Goal: Share content: Share content

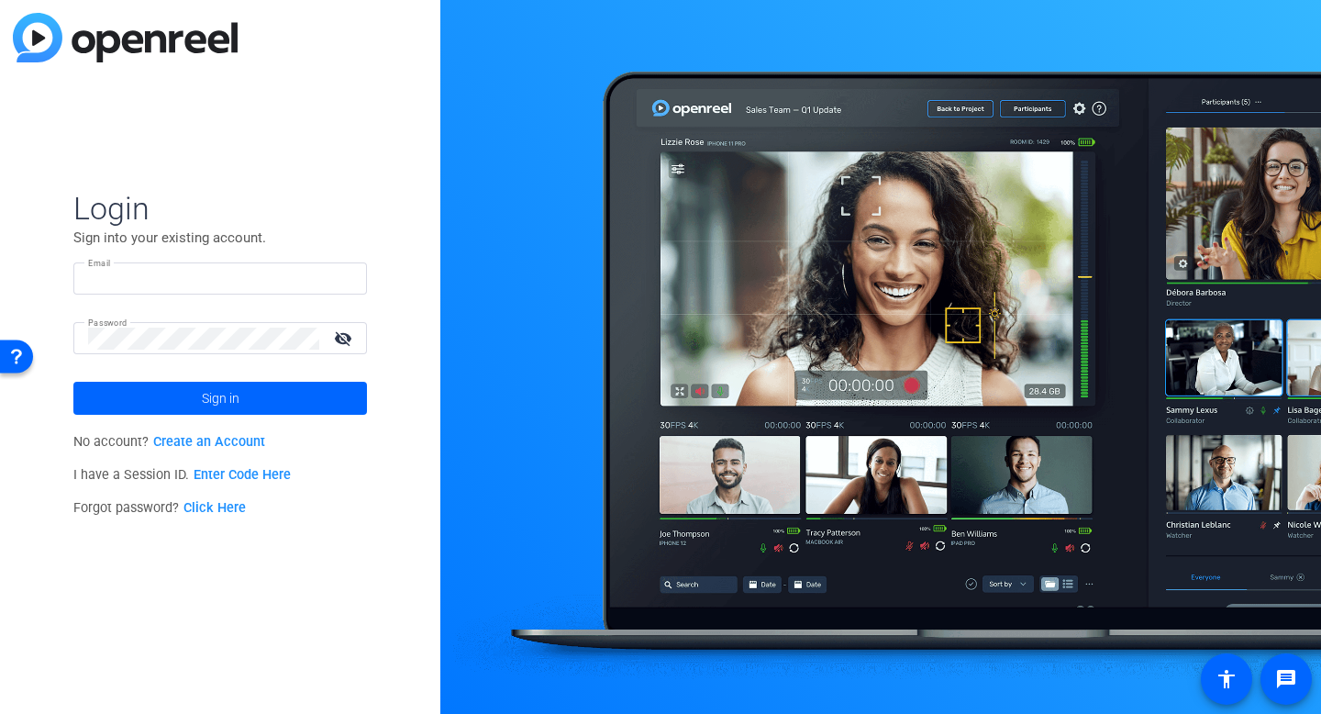
type input "[EMAIL_ADDRESS][DOMAIN_NAME]"
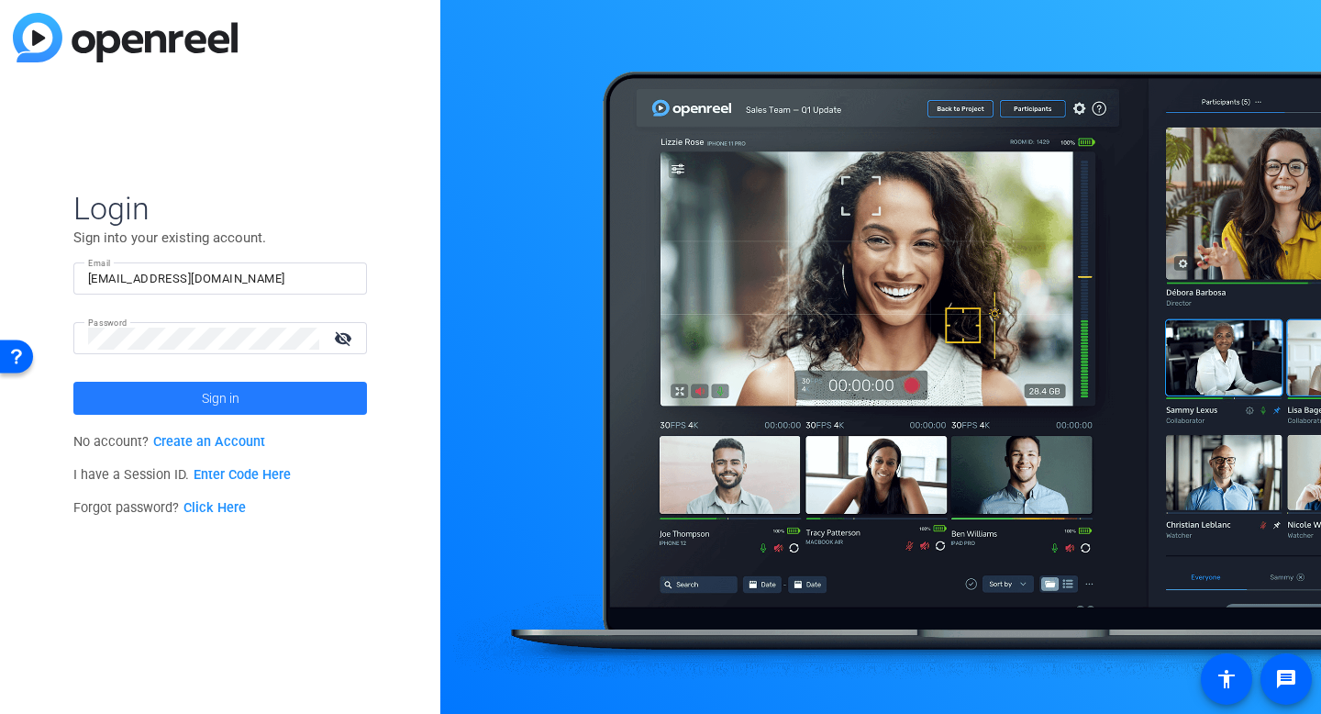
click at [151, 391] on span at bounding box center [219, 398] width 293 height 44
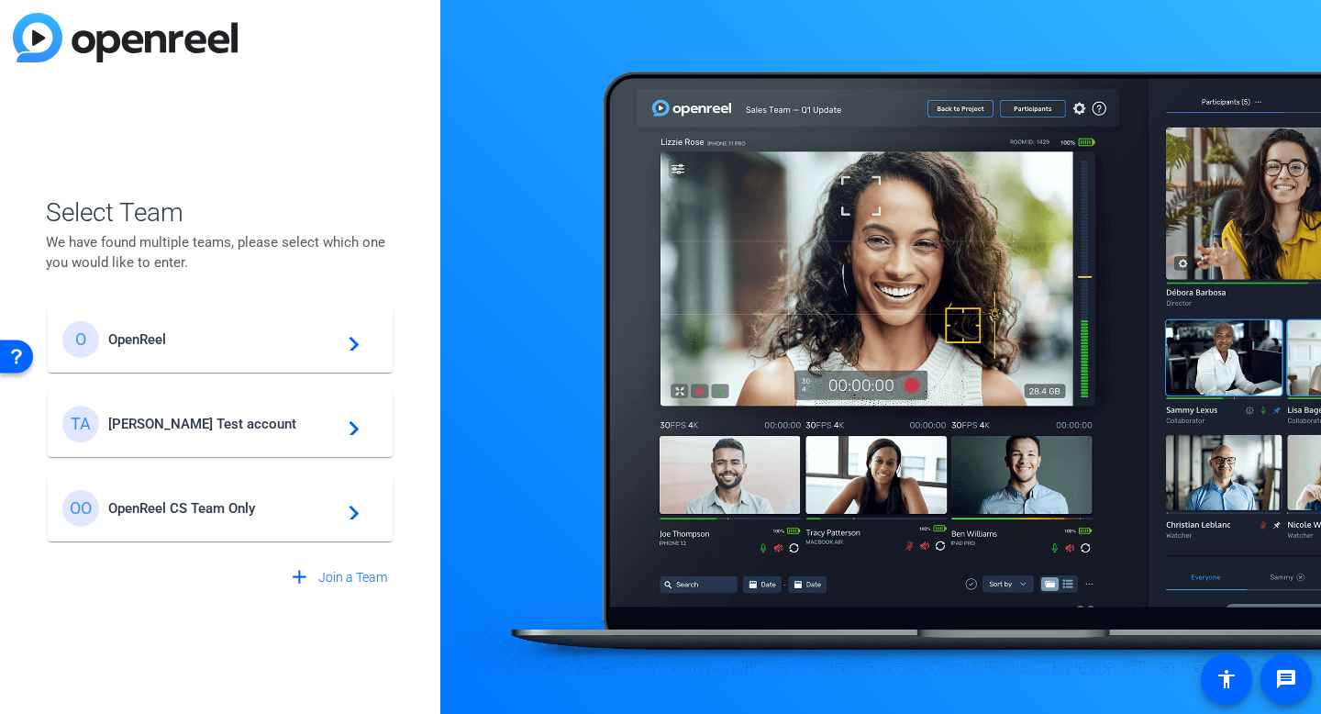
click at [144, 415] on span "[PERSON_NAME] Test account" at bounding box center [222, 423] width 229 height 17
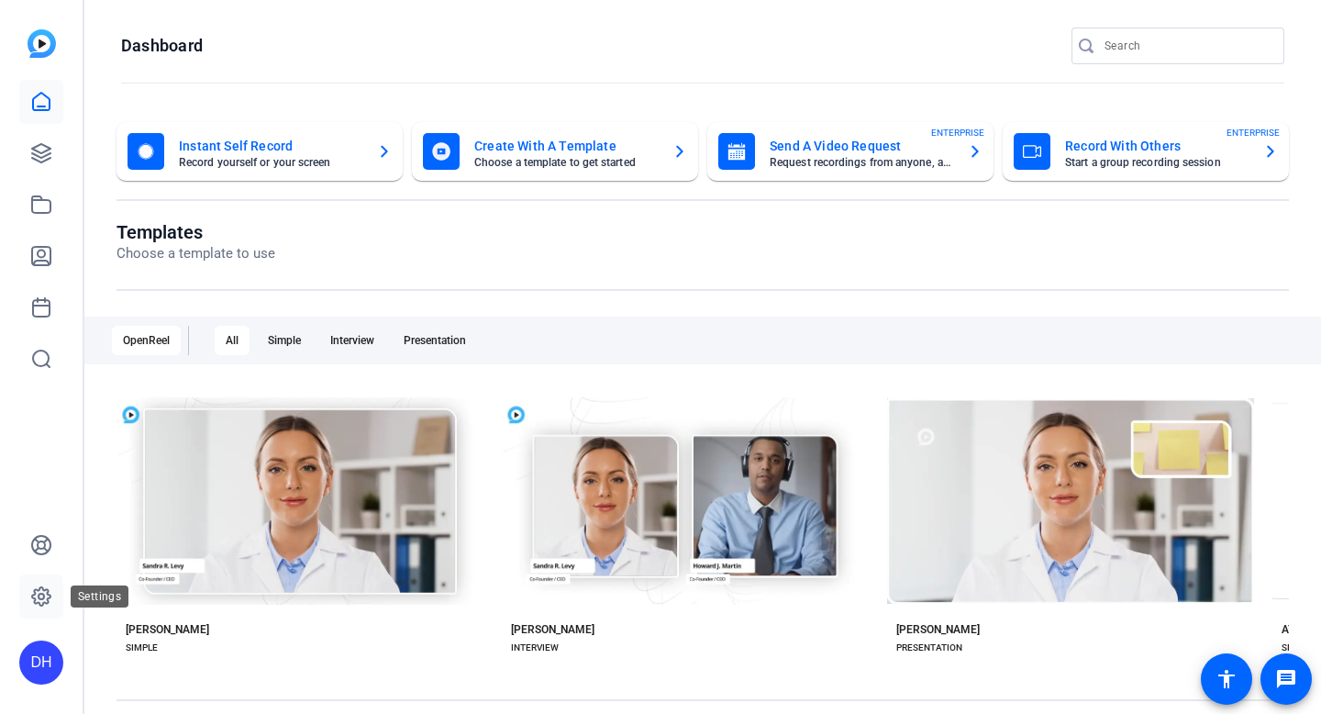
click at [30, 595] on icon at bounding box center [41, 596] width 22 height 22
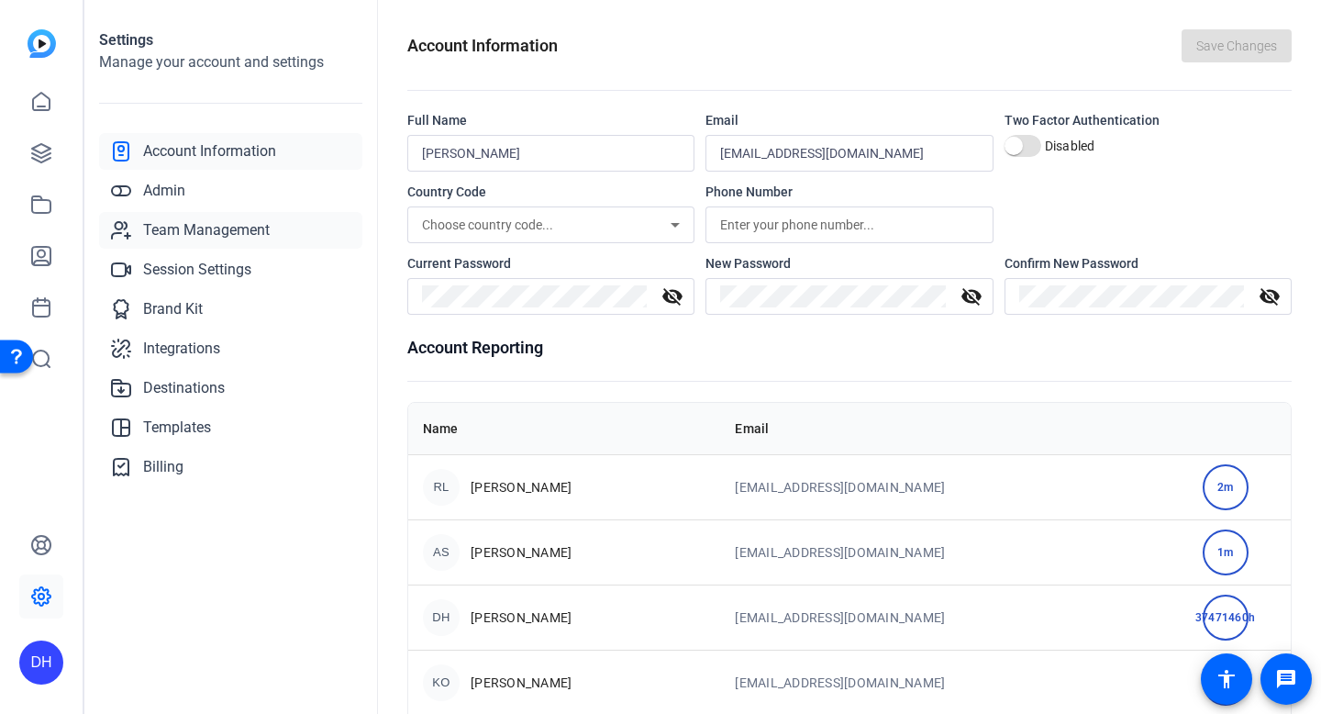
click at [263, 227] on span "Team Management" at bounding box center [206, 230] width 127 height 22
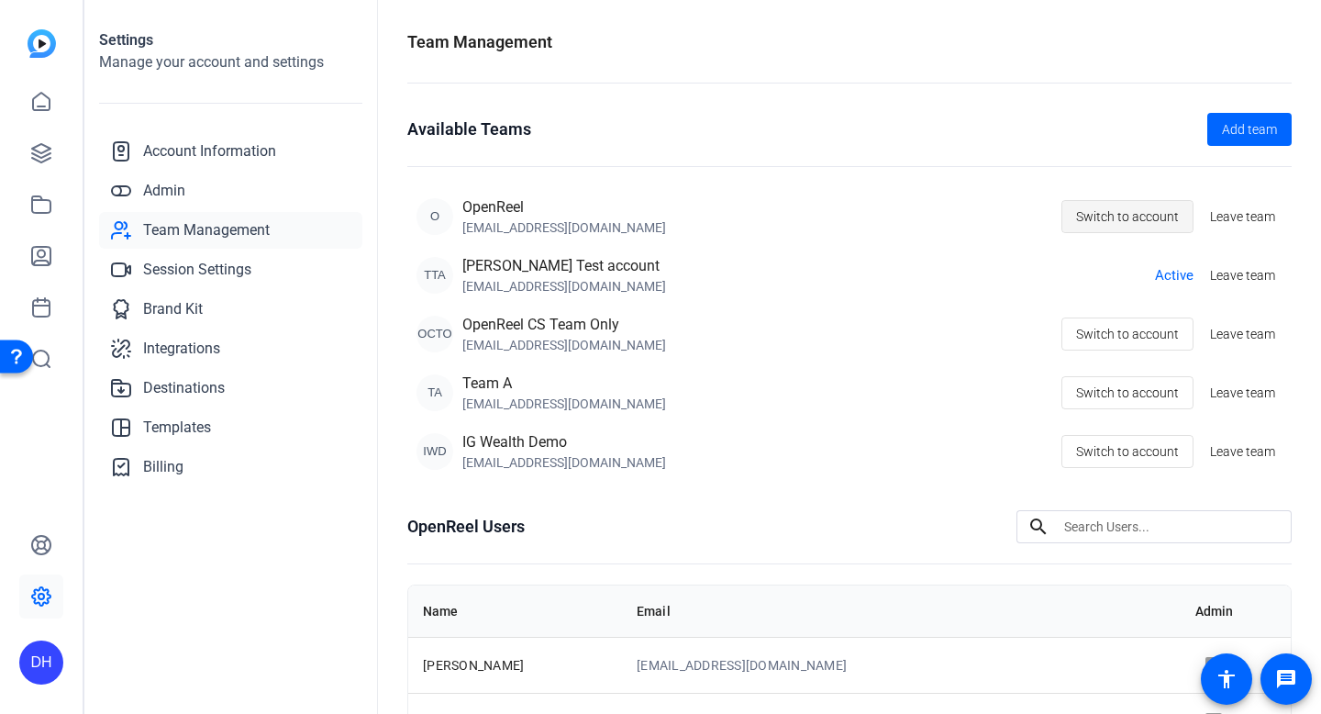
click at [1102, 207] on span "Switch to account" at bounding box center [1127, 216] width 103 height 35
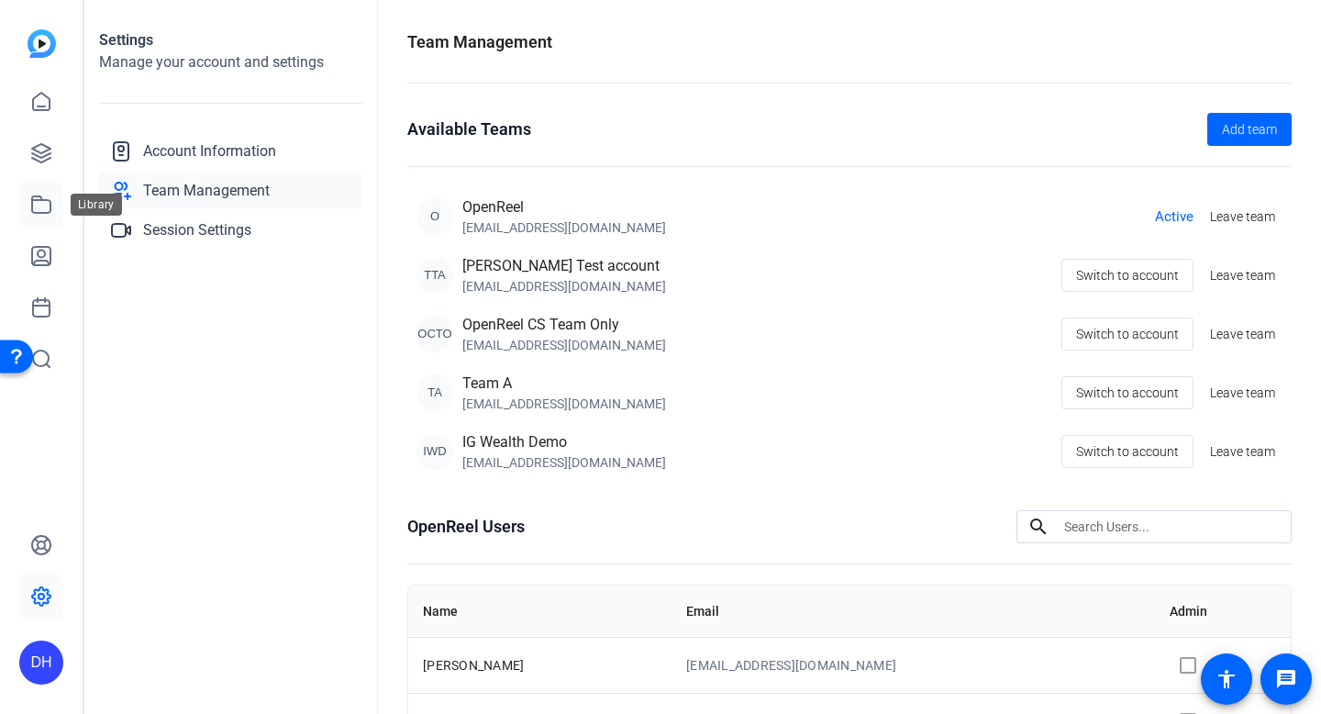
click at [35, 209] on icon at bounding box center [41, 205] width 22 height 22
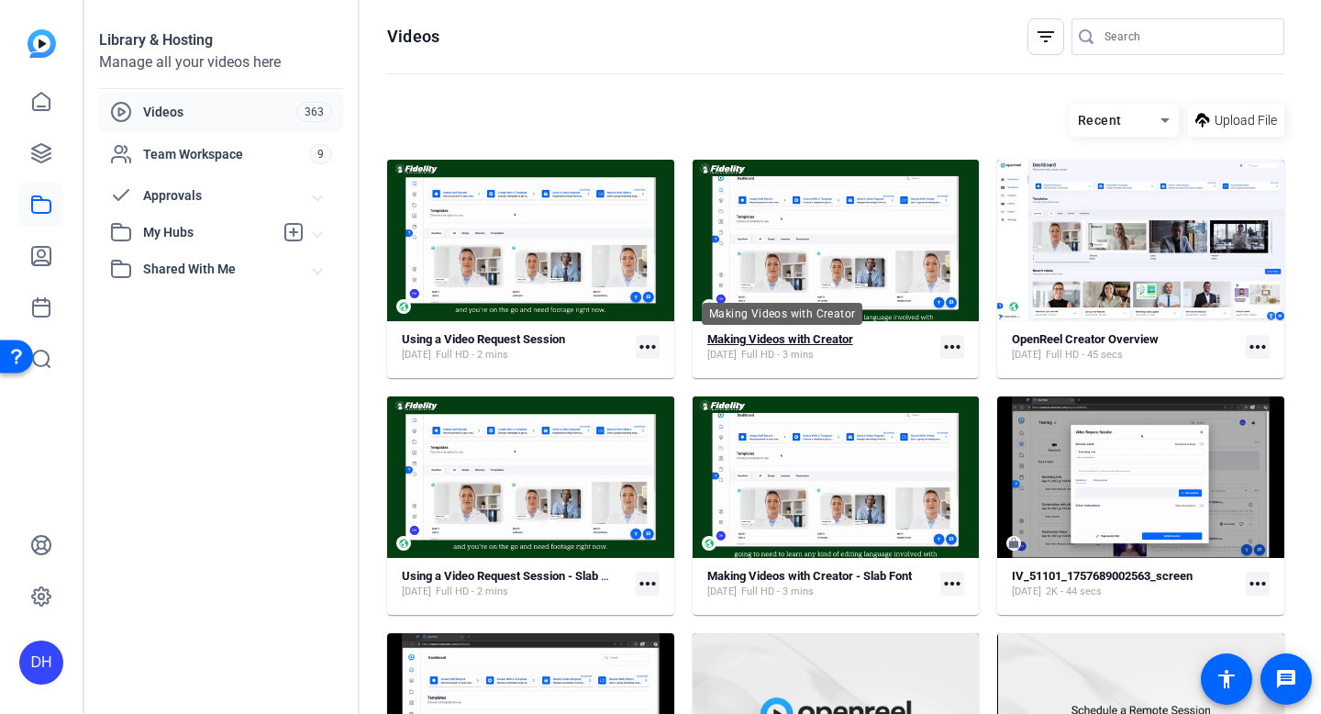
click at [776, 344] on strong "Making Videos with Creator" at bounding box center [780, 339] width 146 height 14
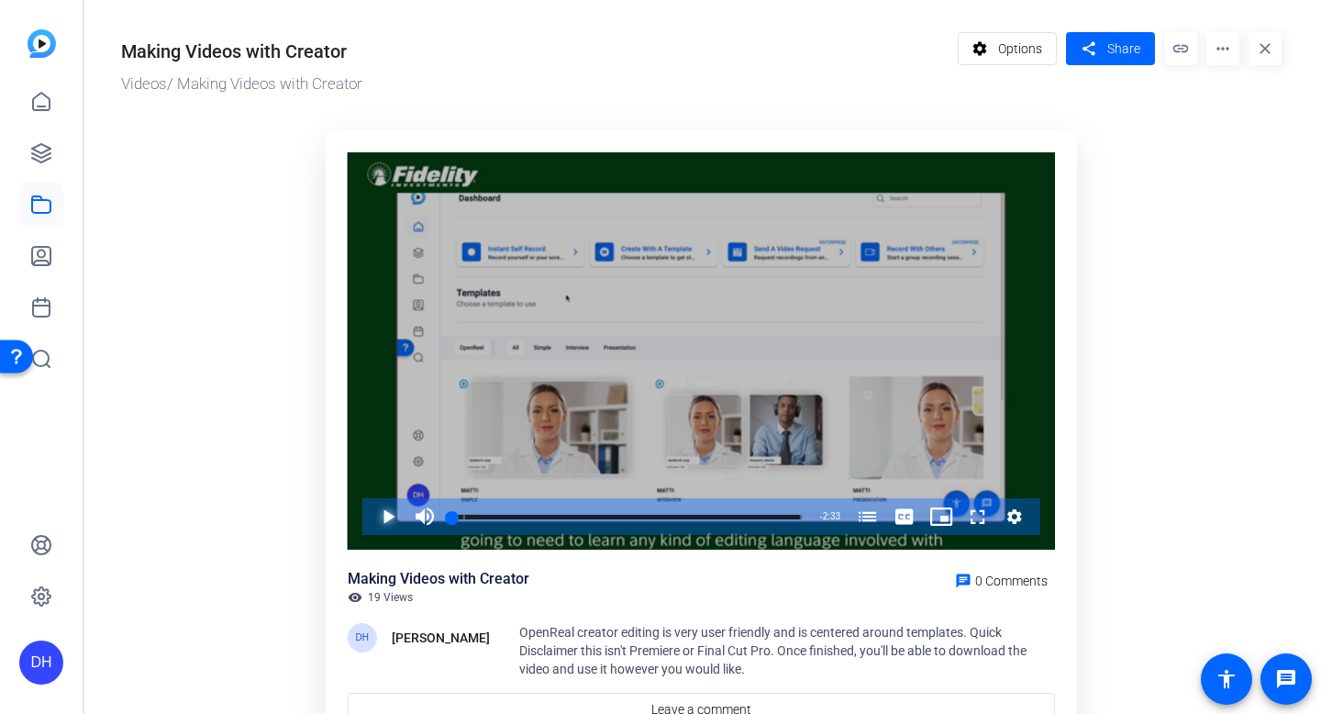
click at [370, 519] on span "Video Player" at bounding box center [370, 516] width 0 height 37
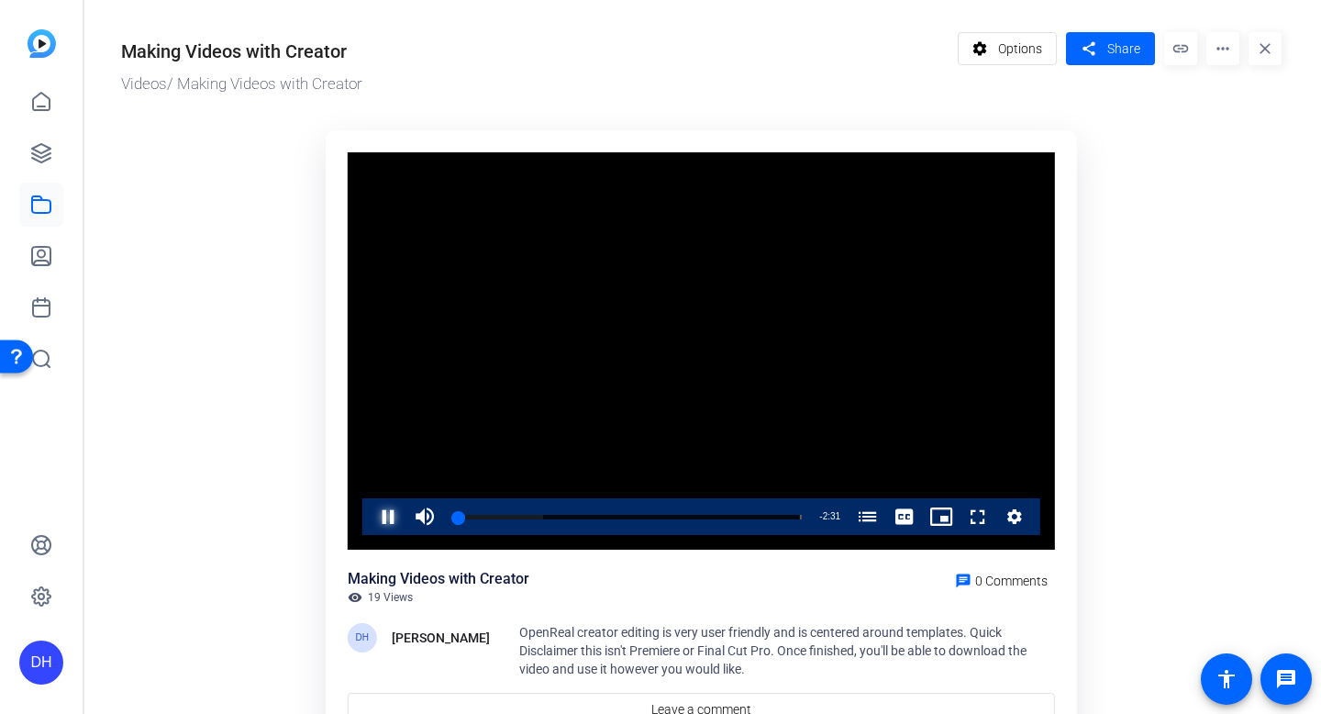
click at [370, 518] on span "Video Player" at bounding box center [370, 516] width 0 height 37
click at [1228, 49] on mat-icon "more_horiz" at bounding box center [1222, 48] width 33 height 33
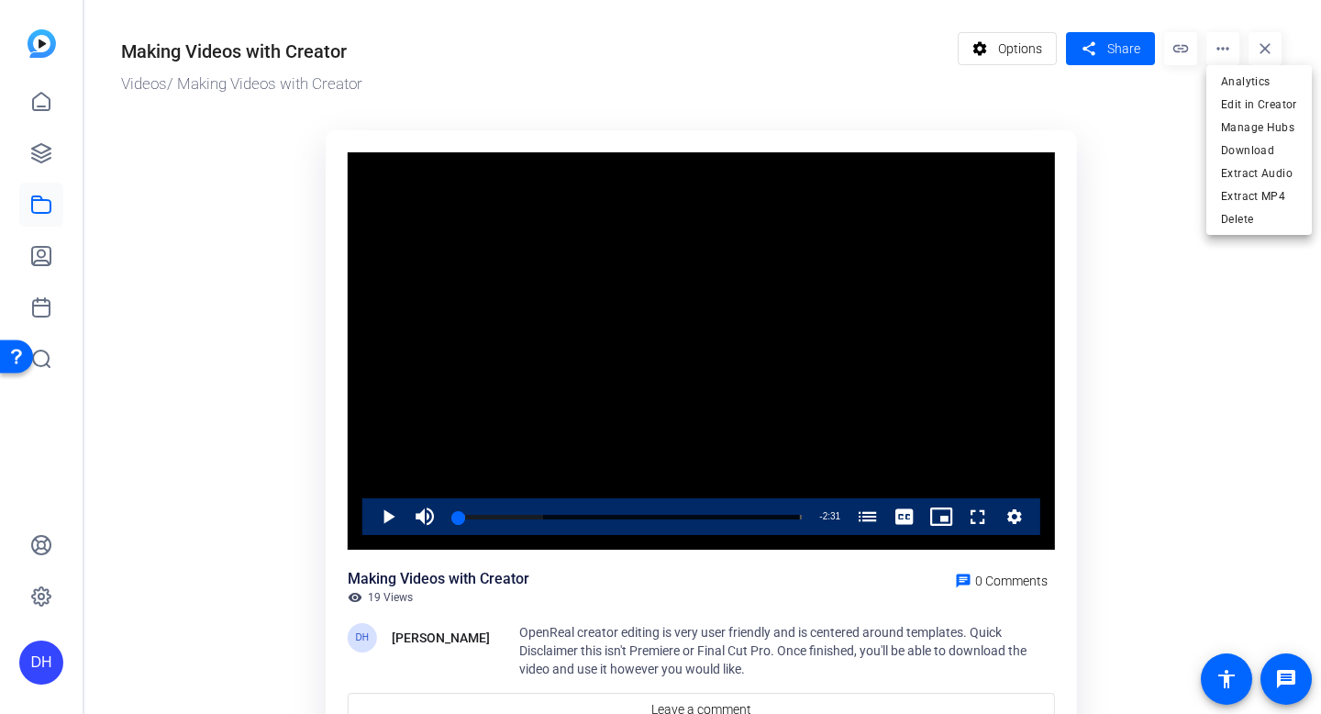
click at [1128, 151] on div at bounding box center [660, 357] width 1321 height 714
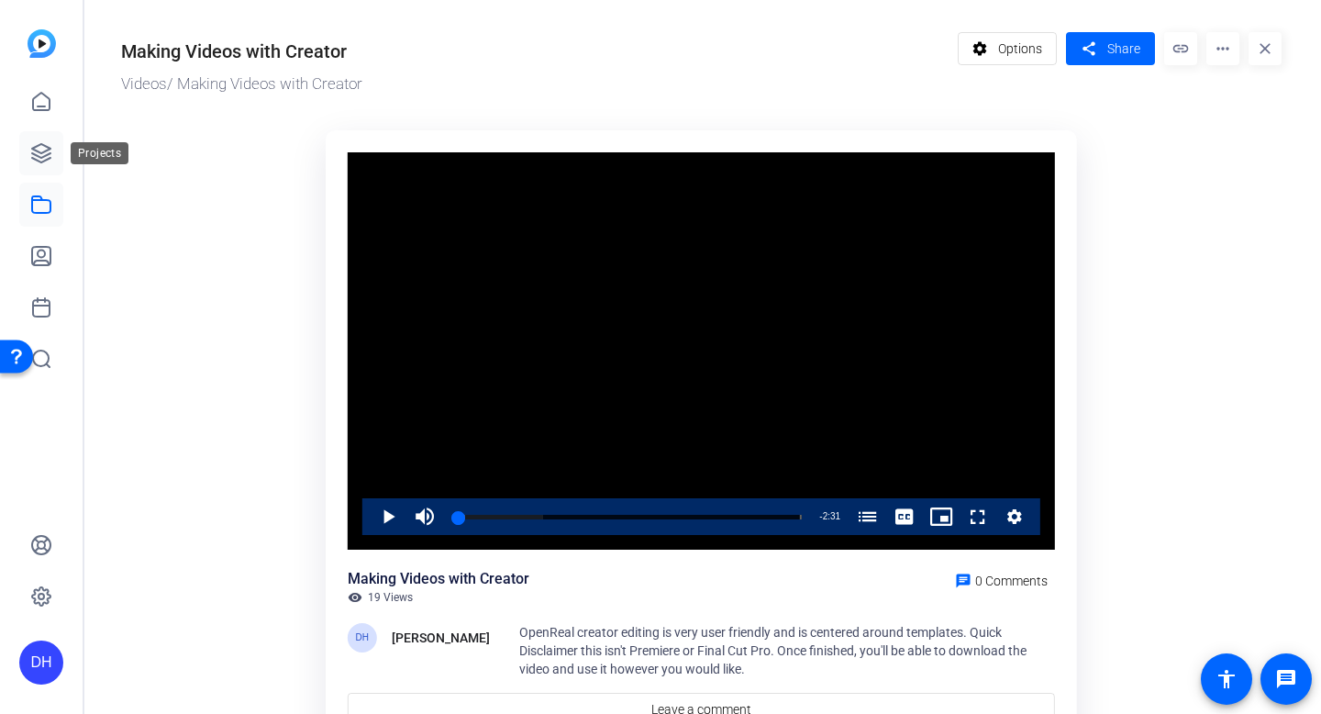
click at [44, 148] on icon at bounding box center [41, 153] width 22 height 22
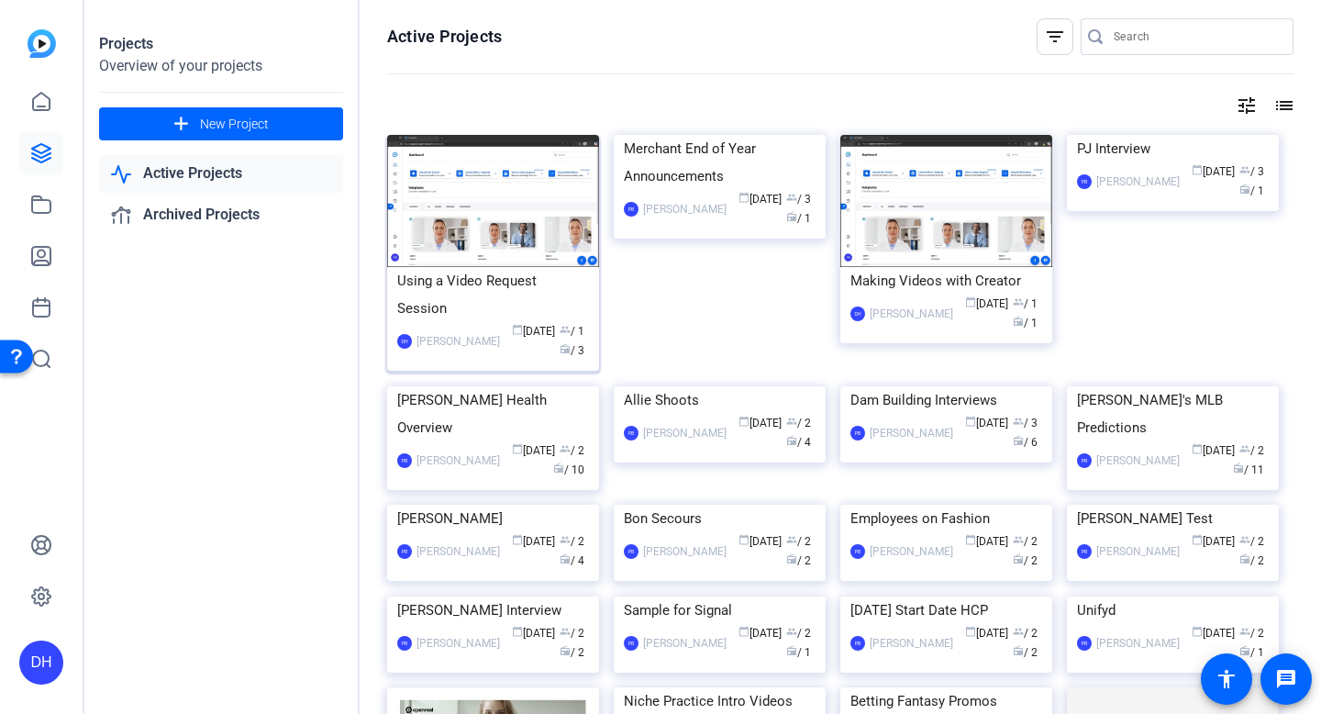
click at [481, 216] on img at bounding box center [493, 201] width 212 height 132
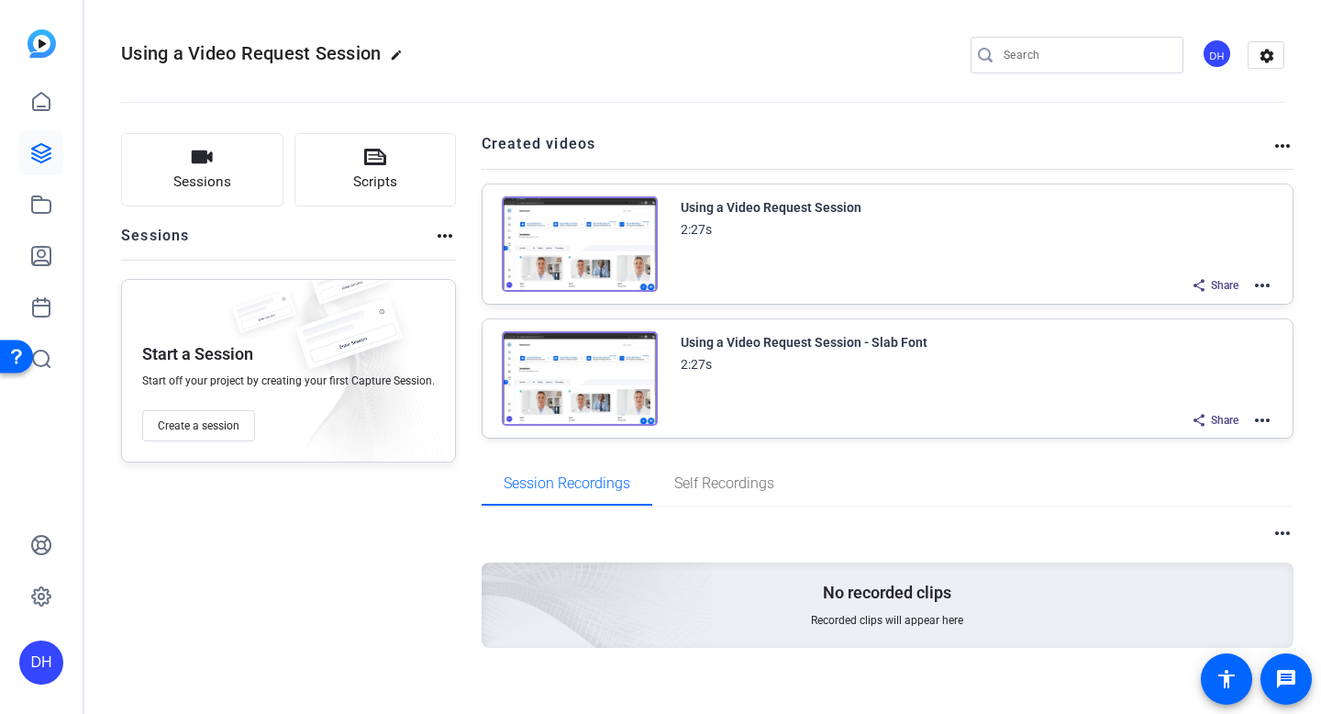
click at [1260, 281] on mat-icon "more_horiz" at bounding box center [1262, 285] width 22 height 22
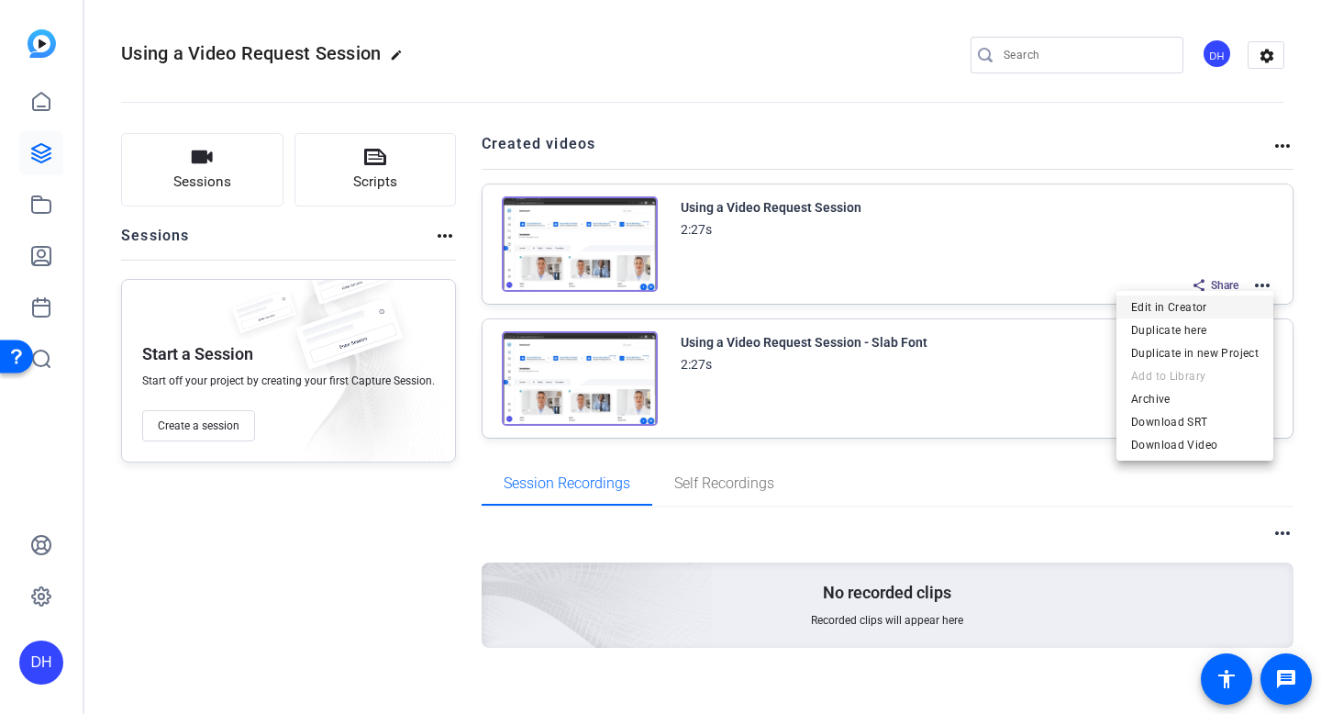
click at [1179, 309] on span "Edit in Creator" at bounding box center [1194, 307] width 127 height 22
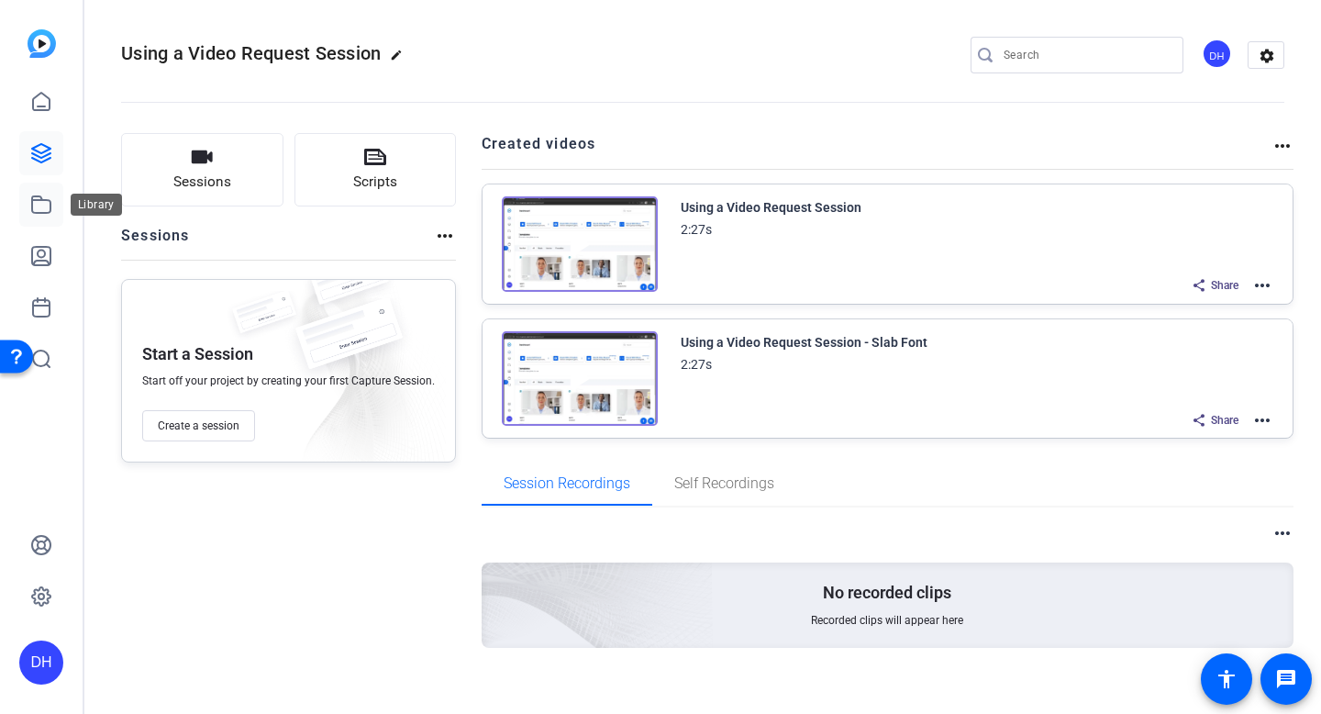
click at [45, 224] on link at bounding box center [41, 205] width 44 height 44
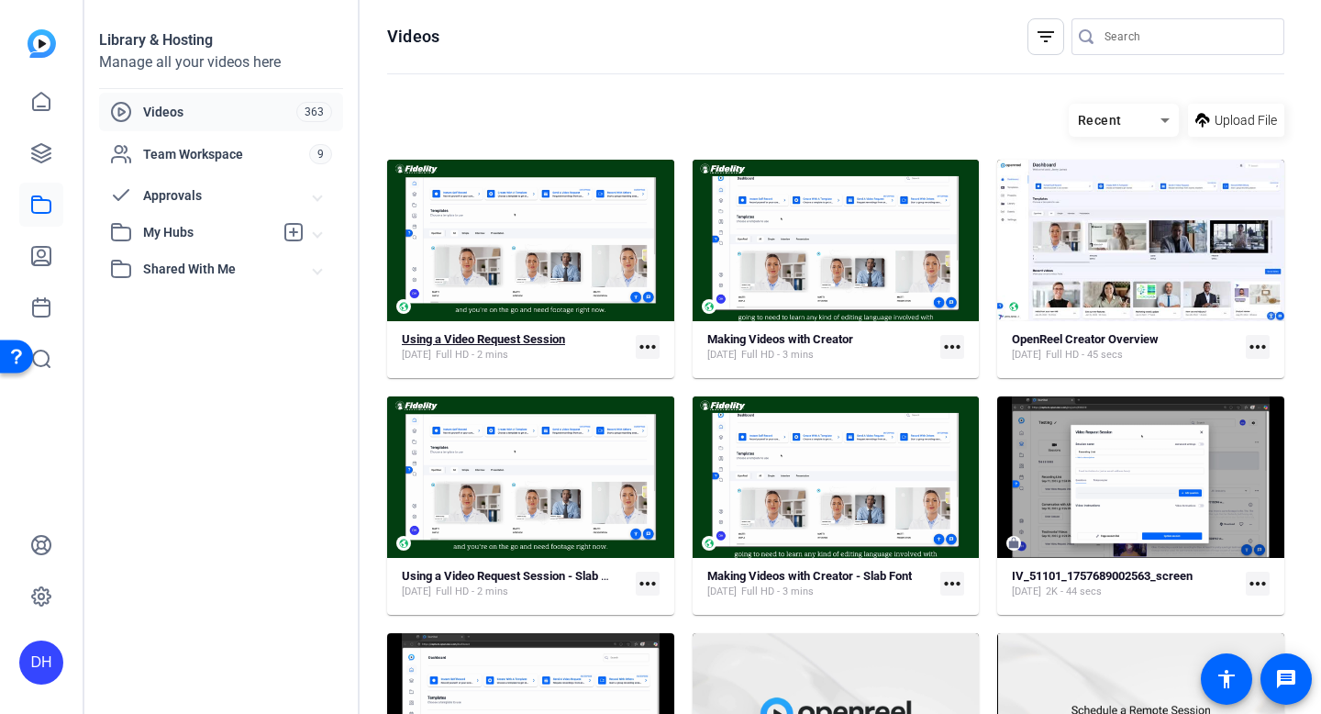
click at [527, 347] on div "Using a Video Request Session" at bounding box center [483, 340] width 163 height 16
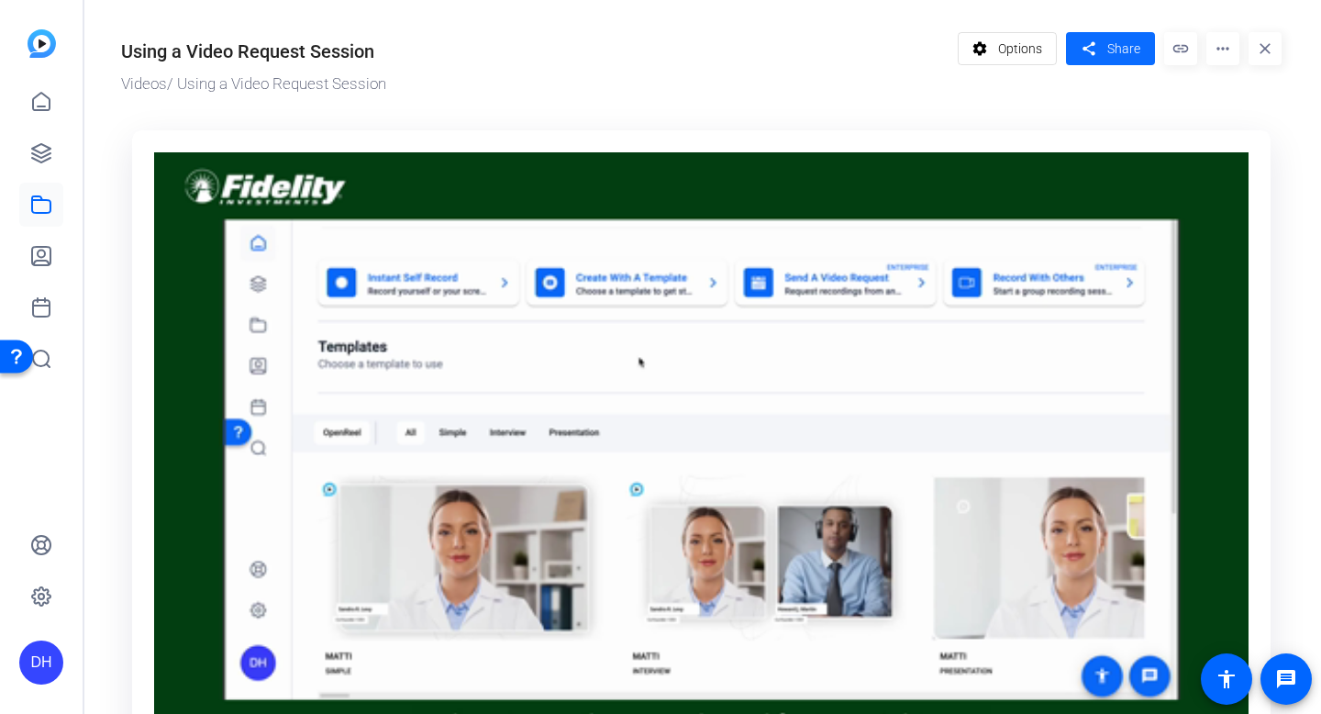
click at [1109, 49] on span "Share" at bounding box center [1123, 48] width 33 height 19
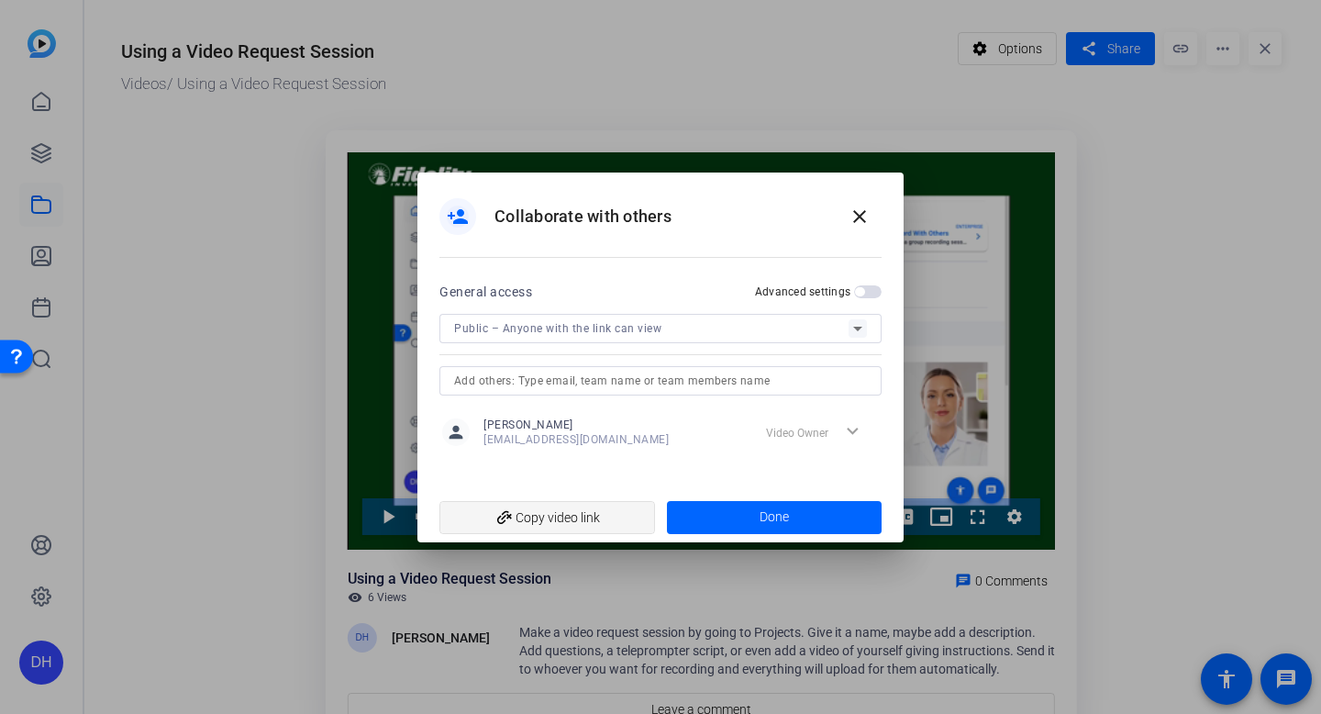
click at [552, 516] on span "add_link Copy video link" at bounding box center [547, 517] width 186 height 35
click at [859, 207] on mat-icon "close" at bounding box center [859, 216] width 22 height 22
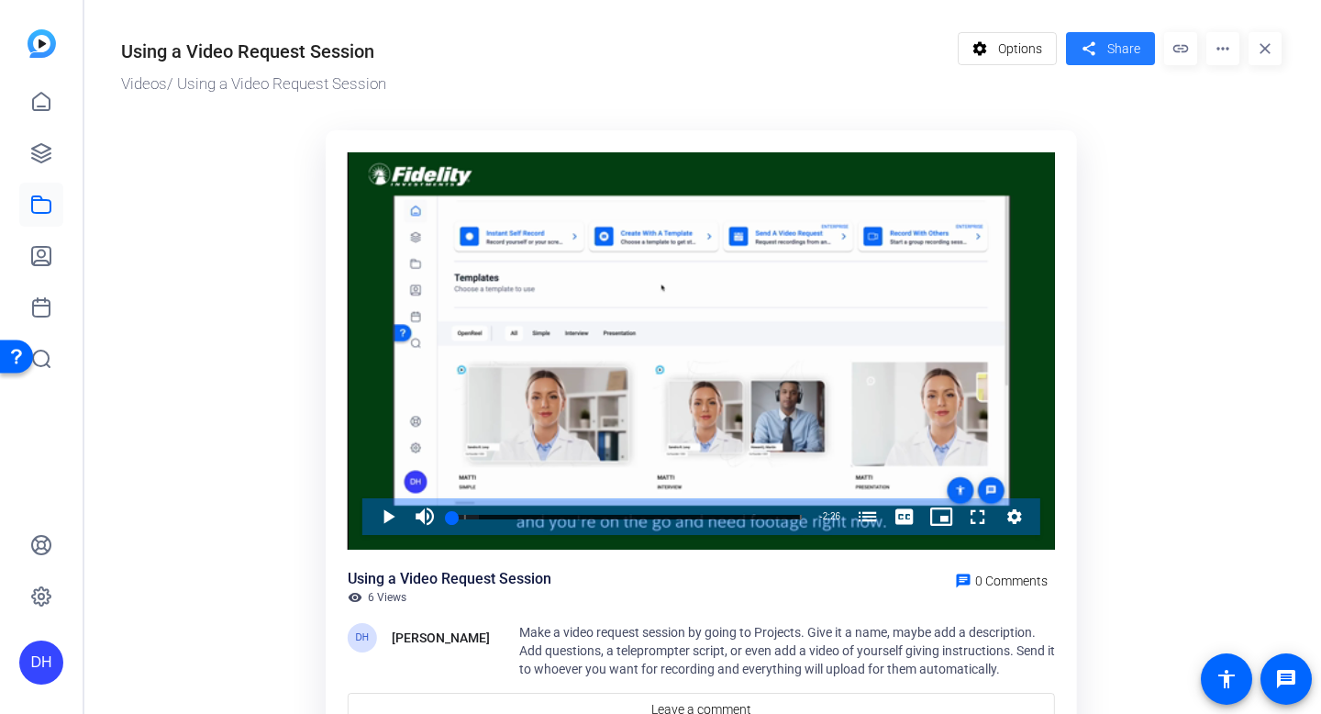
click at [1119, 39] on span "Share" at bounding box center [1123, 48] width 33 height 19
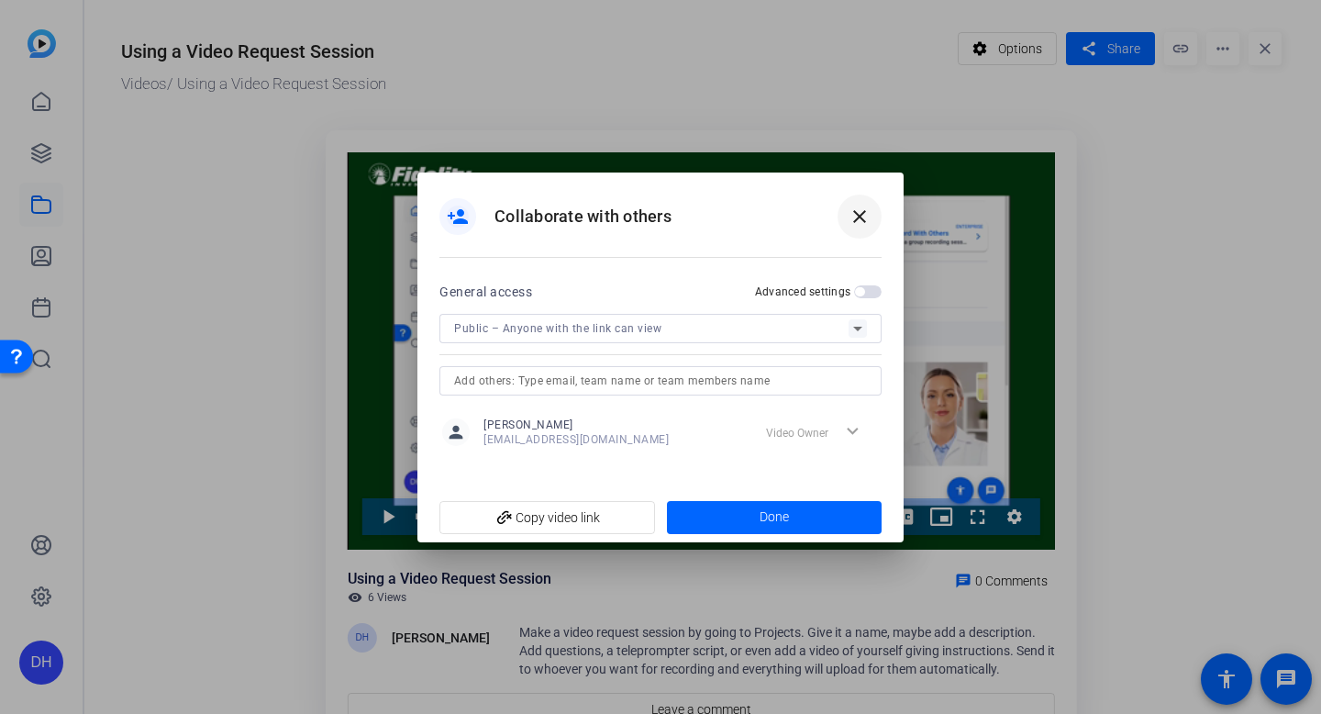
click at [850, 212] on mat-icon "close" at bounding box center [859, 216] width 22 height 22
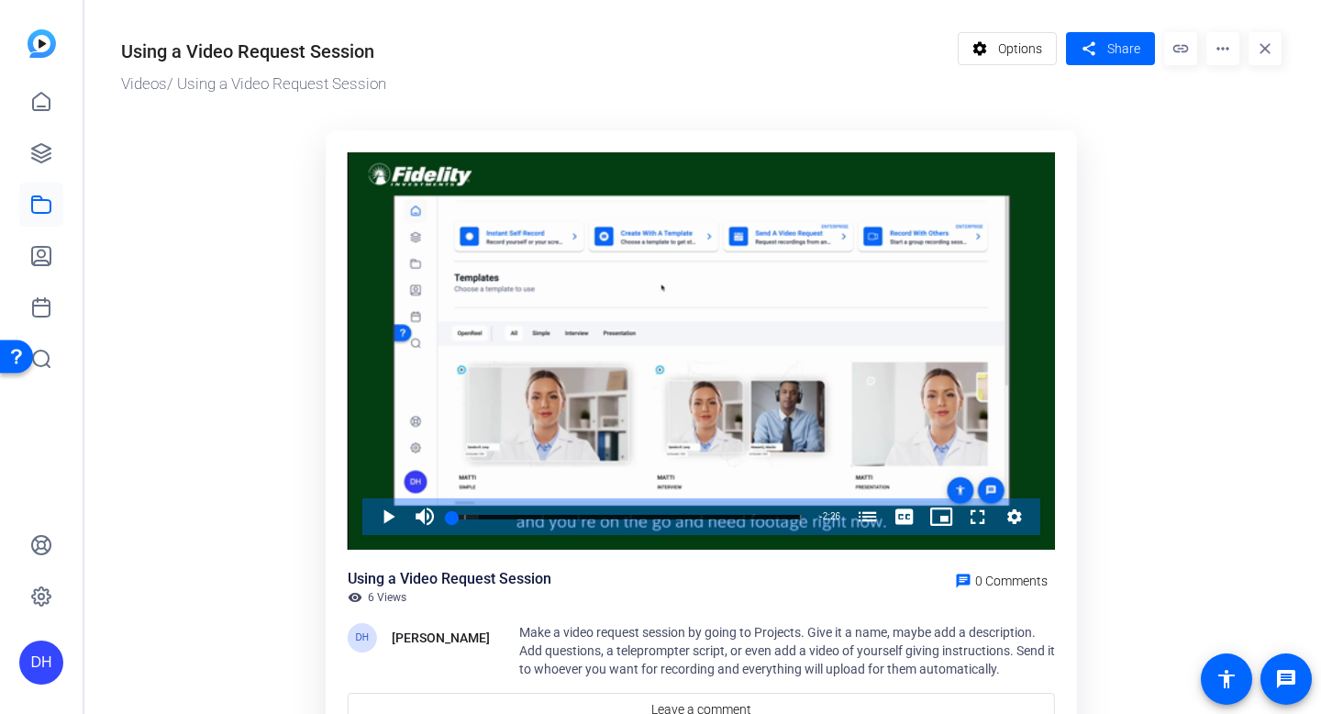
click at [1263, 48] on mat-icon "close" at bounding box center [1264, 48] width 33 height 33
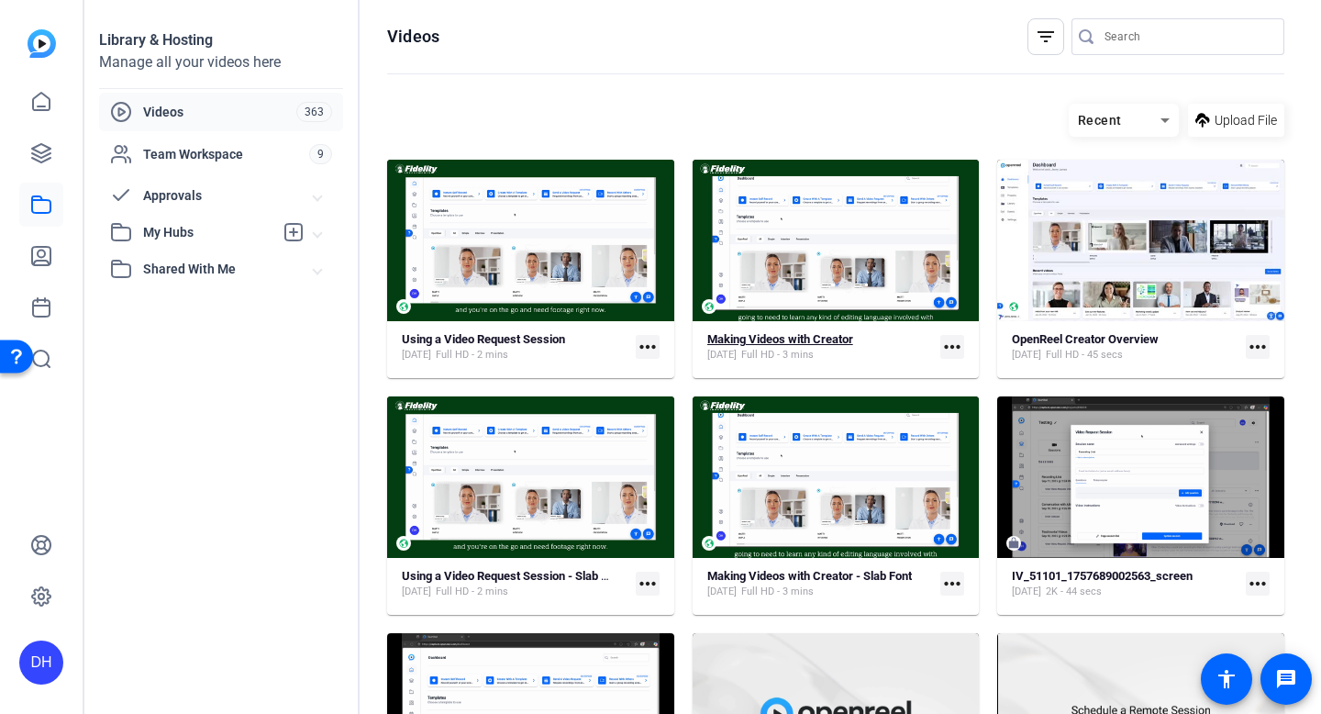
click at [787, 344] on strong "Making Videos with Creator" at bounding box center [780, 339] width 146 height 14
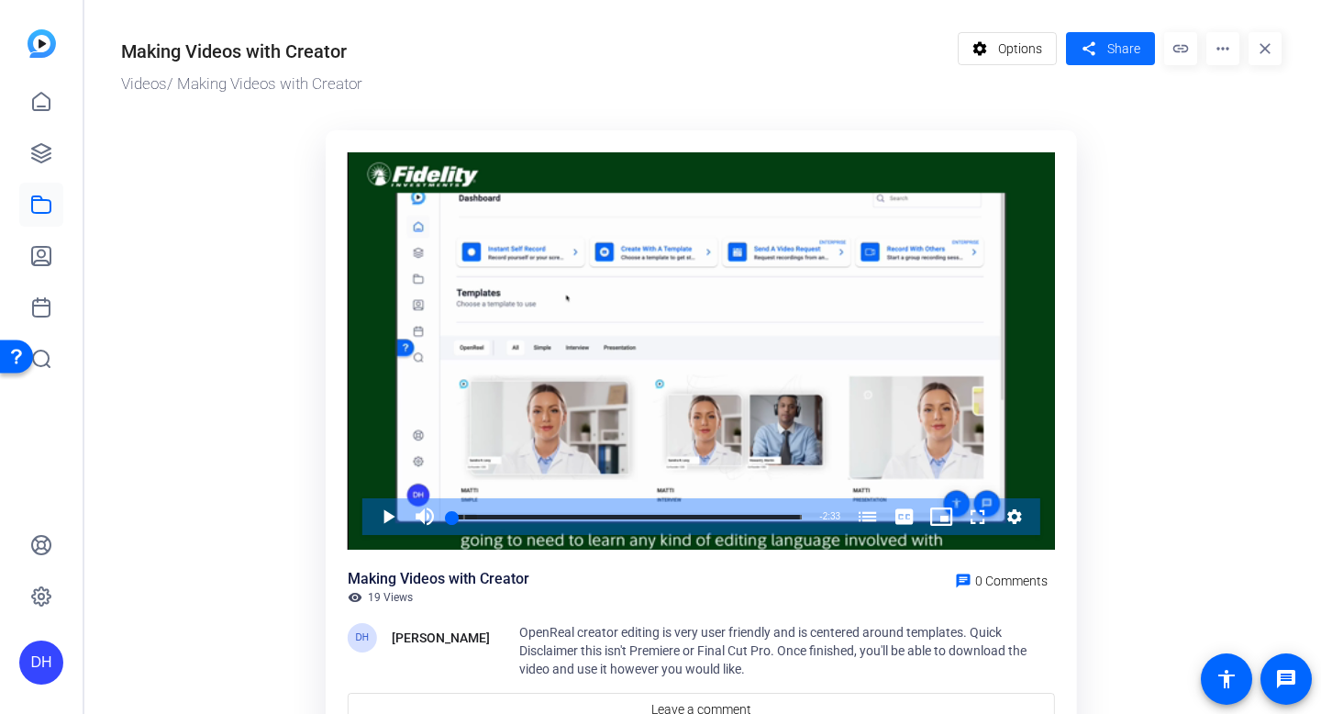
click at [1108, 63] on span at bounding box center [1110, 49] width 89 height 44
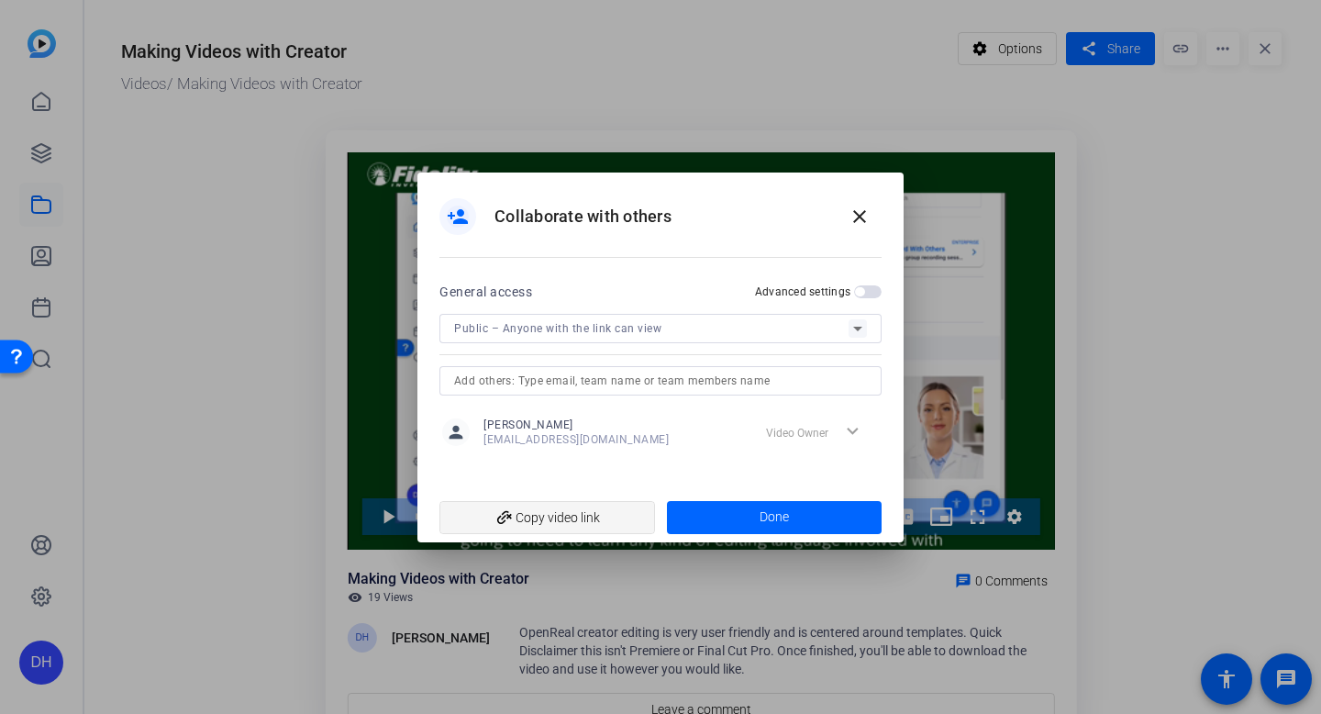
click at [507, 509] on mat-icon "add_link" at bounding box center [504, 518] width 31 height 31
click at [637, 107] on div at bounding box center [660, 357] width 1321 height 714
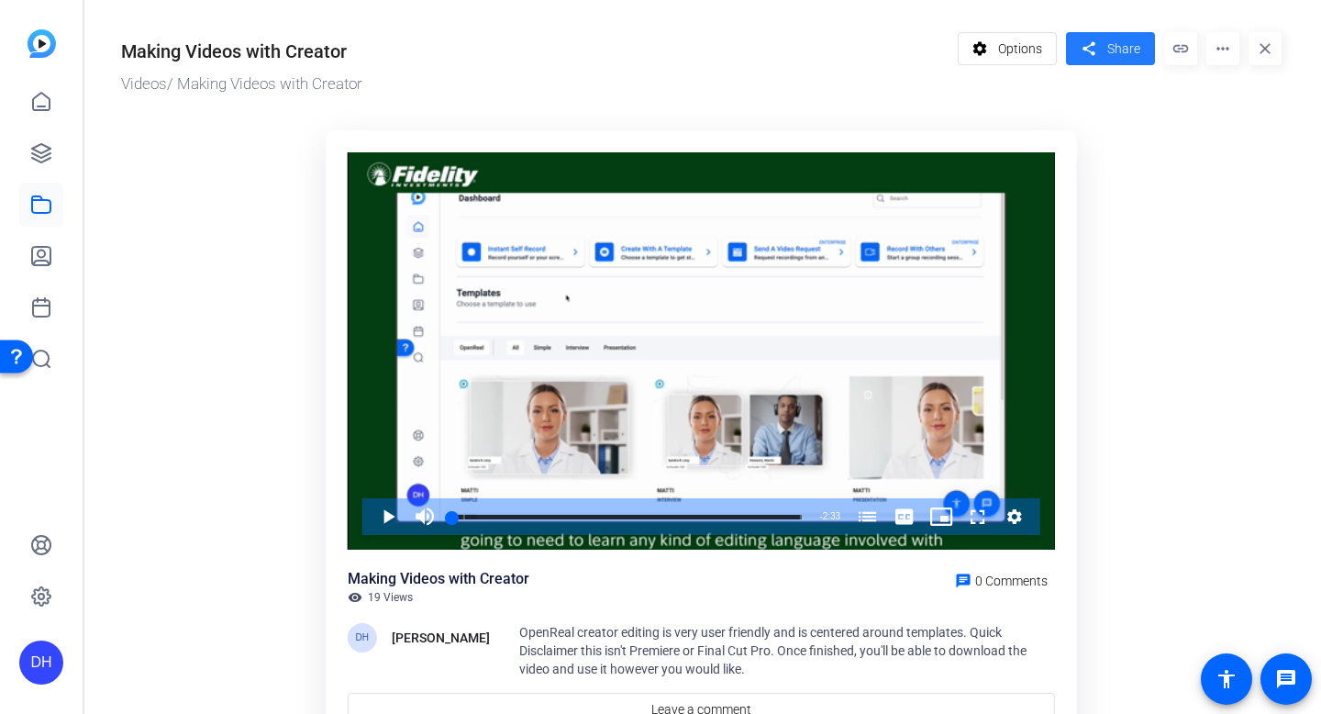
click at [1098, 55] on mat-icon "share" at bounding box center [1088, 49] width 23 height 25
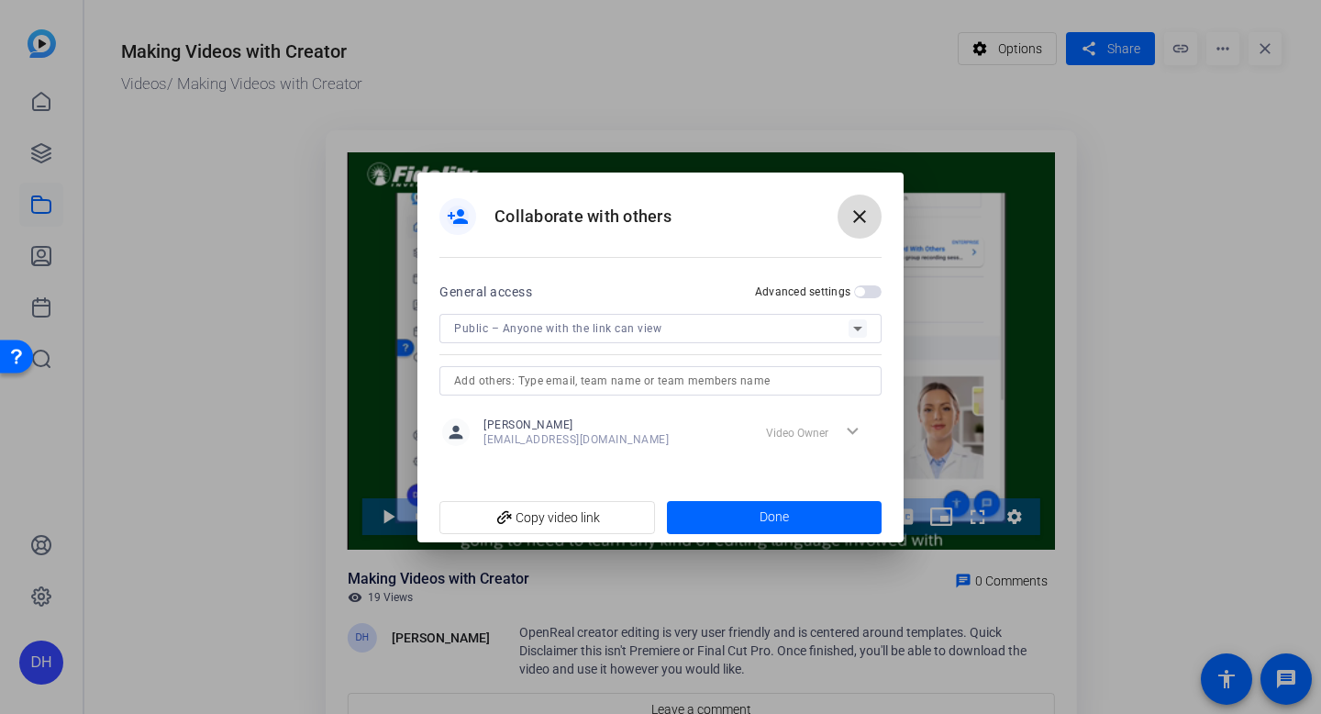
click at [848, 213] on mat-icon "close" at bounding box center [859, 216] width 22 height 22
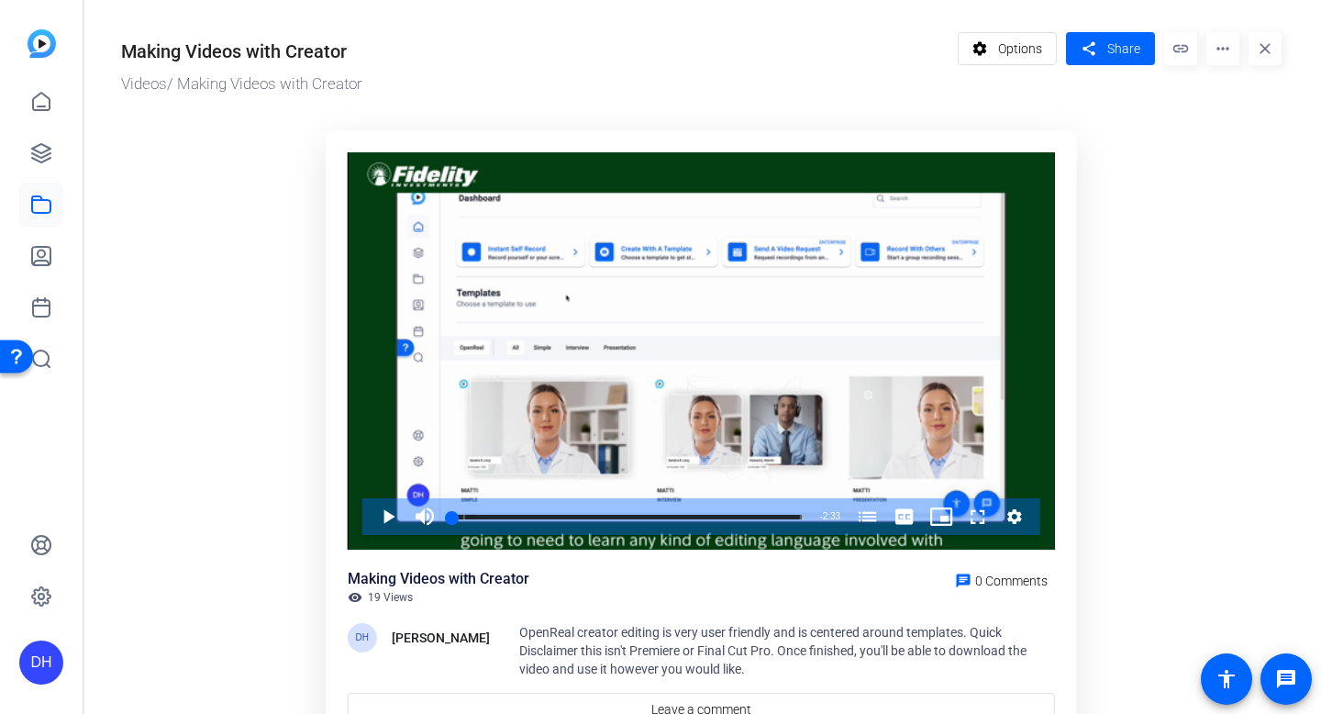
click at [19, 679] on div "DH" at bounding box center [41, 662] width 44 height 44
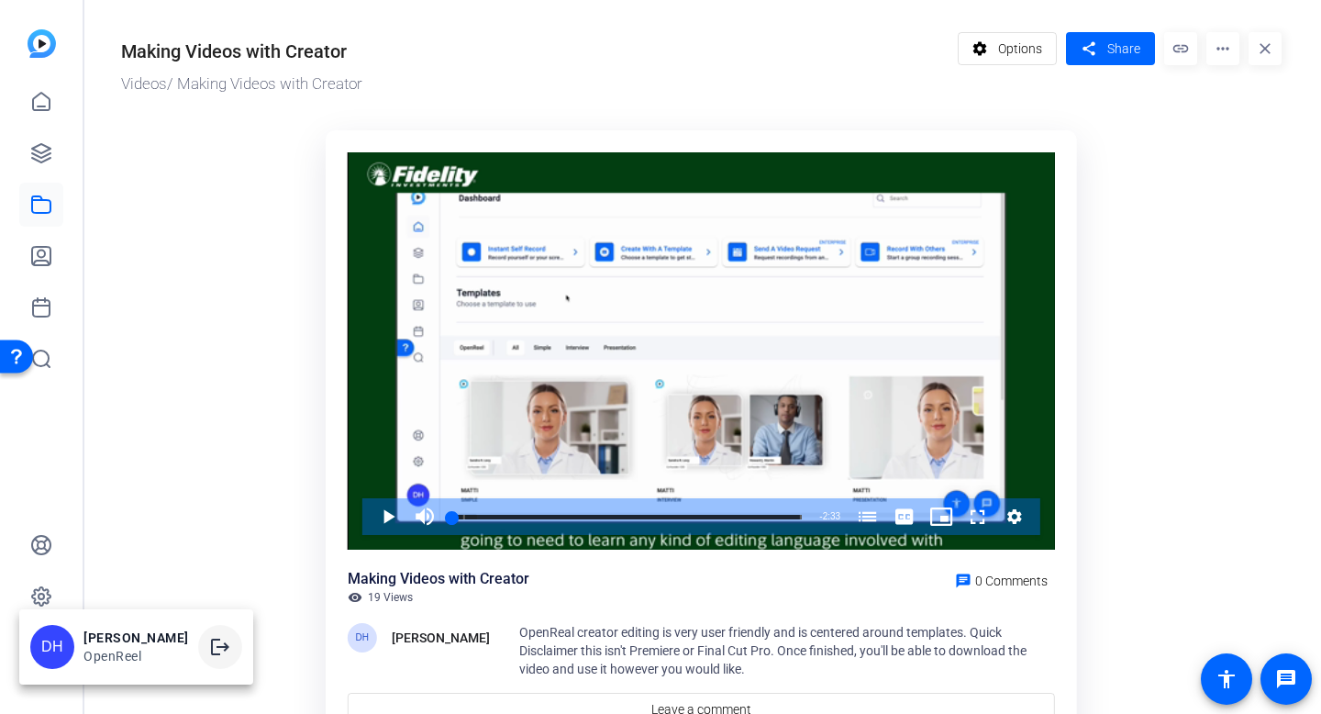
click at [201, 638] on span at bounding box center [220, 647] width 44 height 44
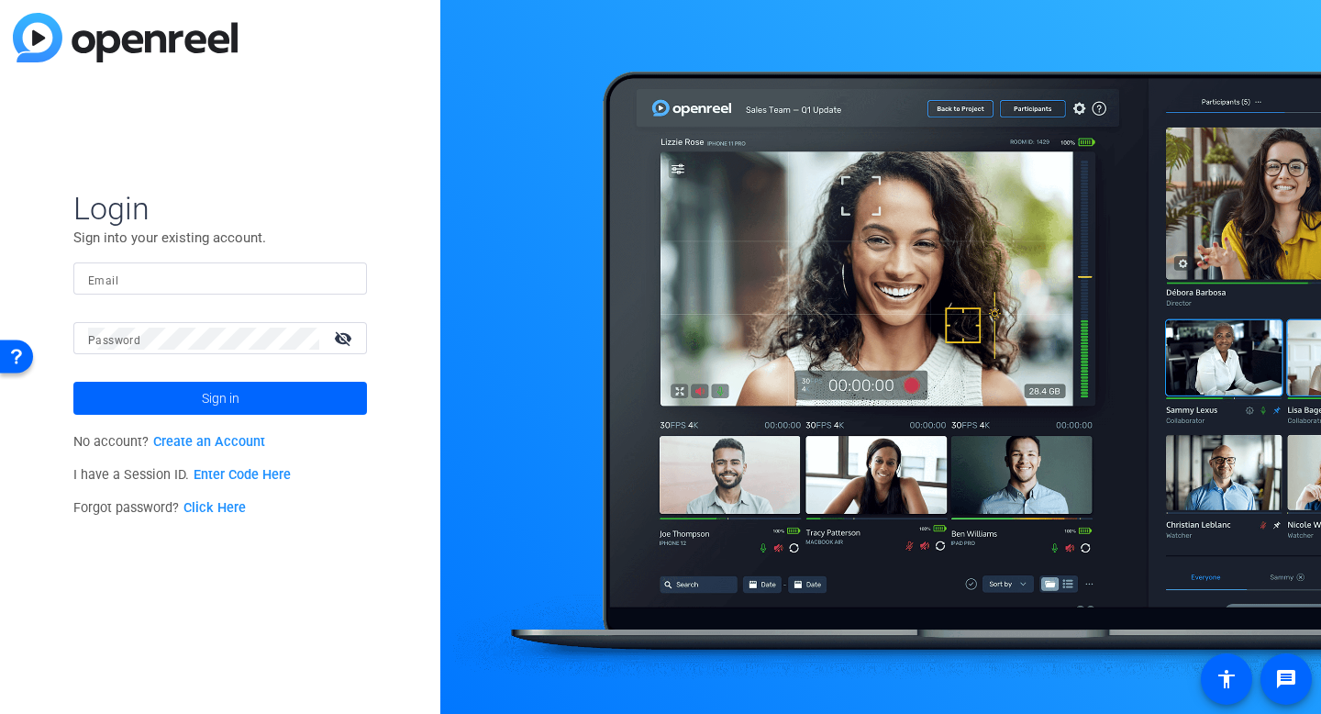
type input "[EMAIL_ADDRESS][DOMAIN_NAME]"
